Goal: Information Seeking & Learning: Learn about a topic

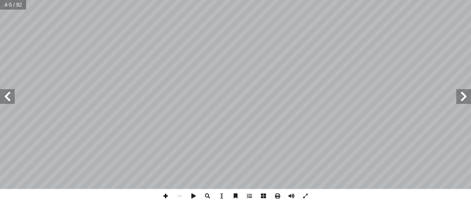
click at [168, 198] on span at bounding box center [166, 196] width 14 height 14
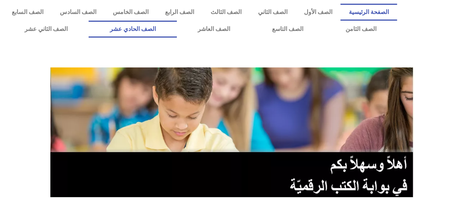
click at [155, 28] on link "الصف الحادي عشر" at bounding box center [133, 29] width 88 height 17
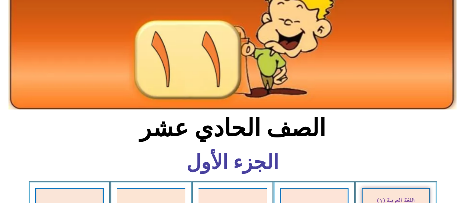
scroll to position [184, 0]
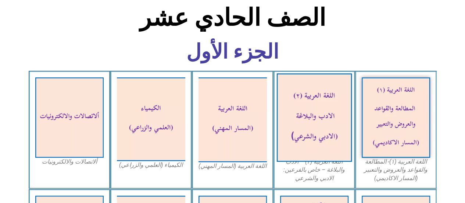
click at [327, 115] on img at bounding box center [314, 117] width 75 height 88
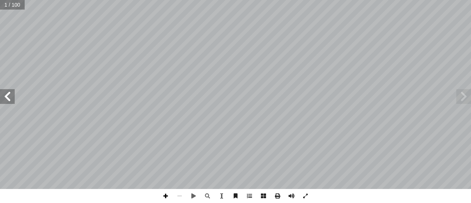
click at [164, 196] on span at bounding box center [166, 196] width 14 height 14
click at [13, 95] on span at bounding box center [7, 96] width 15 height 15
click at [13, 97] on span at bounding box center [7, 96] width 15 height 15
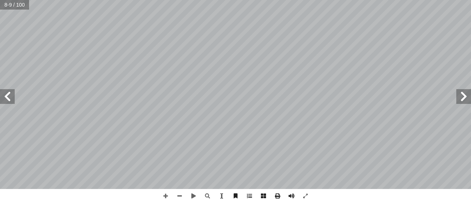
click at [5, 95] on span at bounding box center [7, 96] width 15 height 15
click at [9, 100] on span at bounding box center [7, 96] width 15 height 15
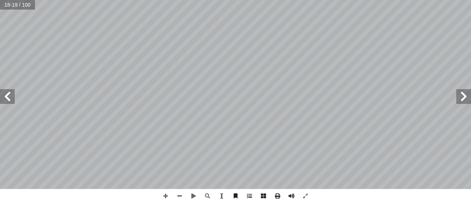
click at [11, 97] on span at bounding box center [7, 96] width 15 height 15
click at [10, 95] on span at bounding box center [7, 96] width 15 height 15
click at [180, 197] on span at bounding box center [180, 196] width 14 height 14
click at [332, 67] on html "الصفحة الرئيسية الصف الأول الصف الثاني الصف الثالث الصف الرابع الصف الخامس الصف…" at bounding box center [235, 33] width 471 height 67
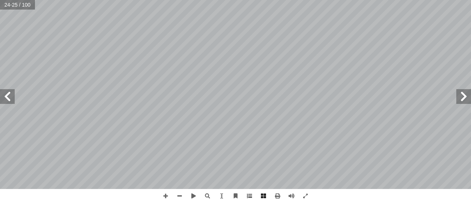
click at [464, 101] on span at bounding box center [463, 96] width 15 height 15
click at [462, 100] on span at bounding box center [463, 96] width 15 height 15
click at [464, 100] on span at bounding box center [463, 96] width 15 height 15
click at [180, 198] on span at bounding box center [180, 196] width 14 height 14
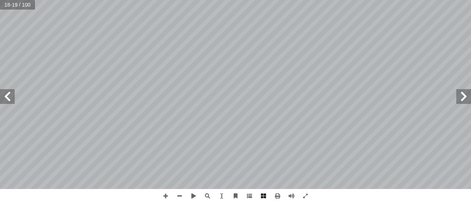
click at [7, 100] on span at bounding box center [7, 96] width 15 height 15
click at [461, 99] on span at bounding box center [463, 96] width 15 height 15
click at [163, 195] on span at bounding box center [166, 196] width 14 height 14
click at [6, 98] on span at bounding box center [7, 96] width 15 height 15
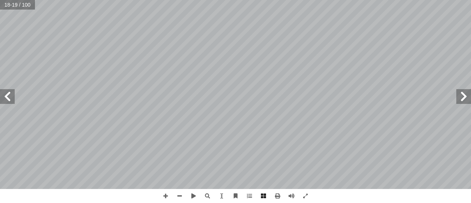
click at [467, 100] on span at bounding box center [463, 96] width 15 height 15
click at [7, 99] on span at bounding box center [7, 96] width 15 height 15
